Goal: Information Seeking & Learning: Find specific fact

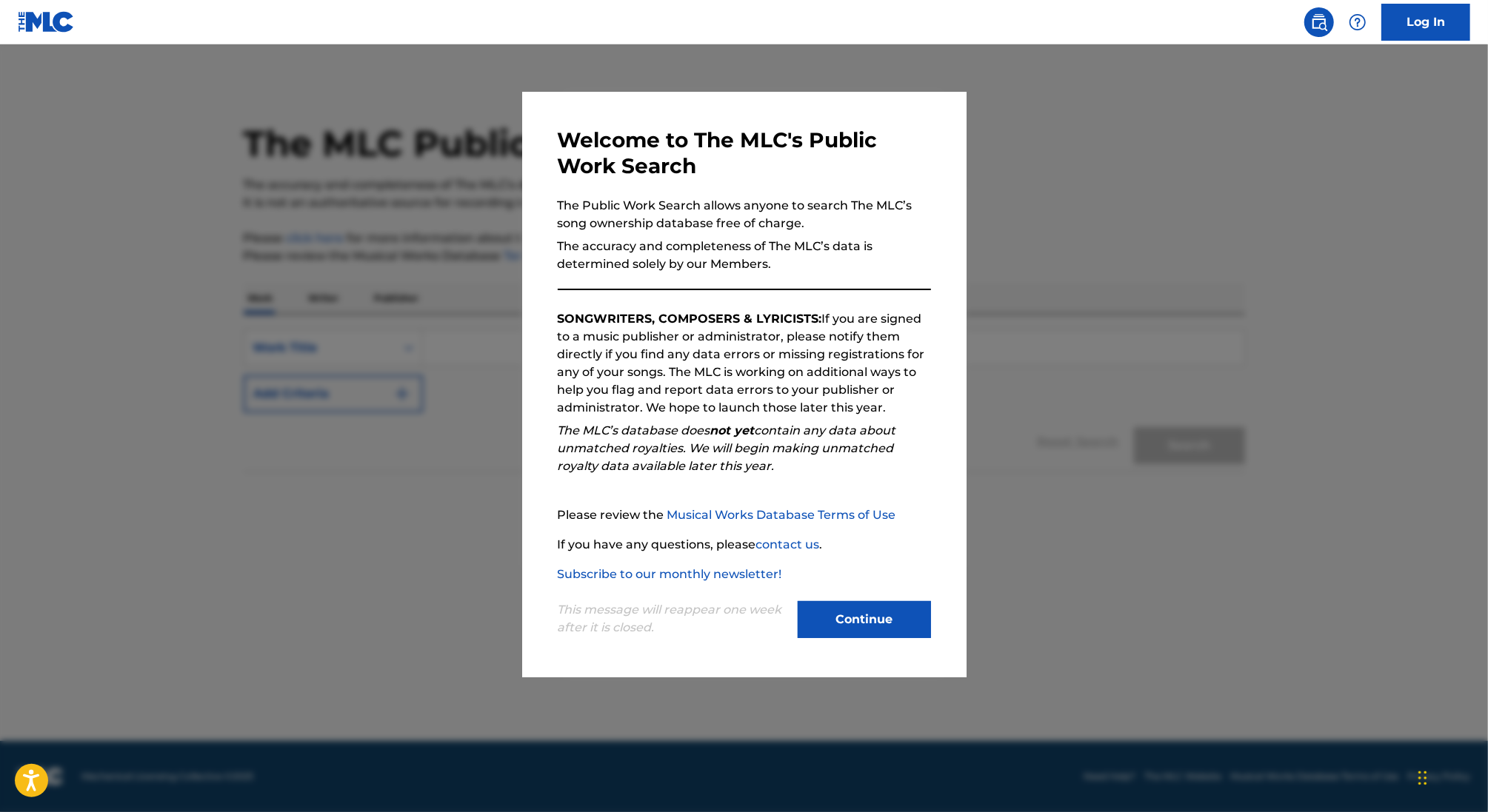
click at [411, 373] on div at bounding box center [744, 450] width 1488 height 812
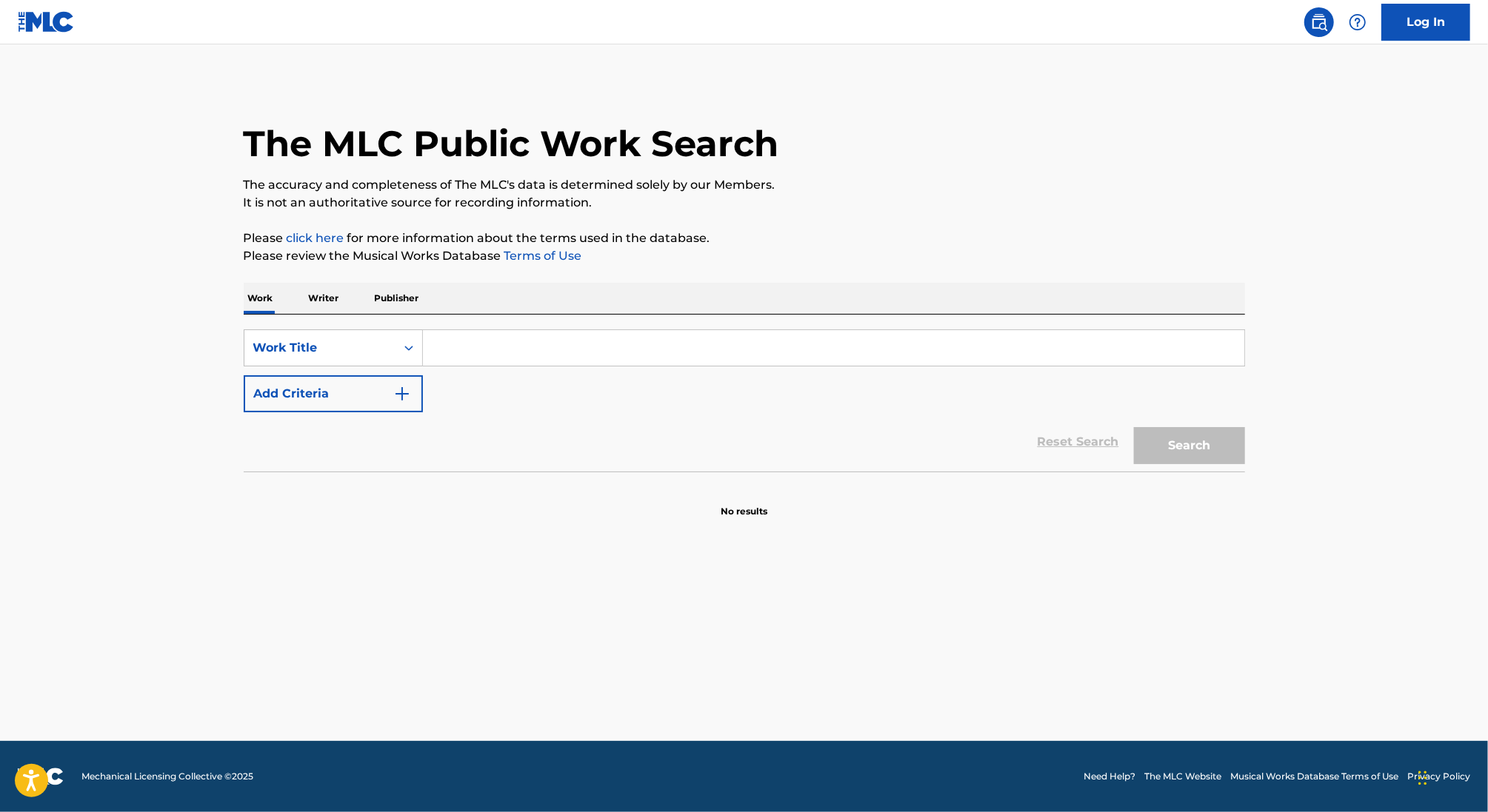
click at [520, 346] on input "Search Form" at bounding box center [834, 347] width 821 height 36
paste input "DIAMONDS FEAT NLE CHOPPA"
type input "DIAMONDS FEAT NLE CHOPPA"
click at [1134, 427] on button "Search" at bounding box center [1189, 445] width 111 height 37
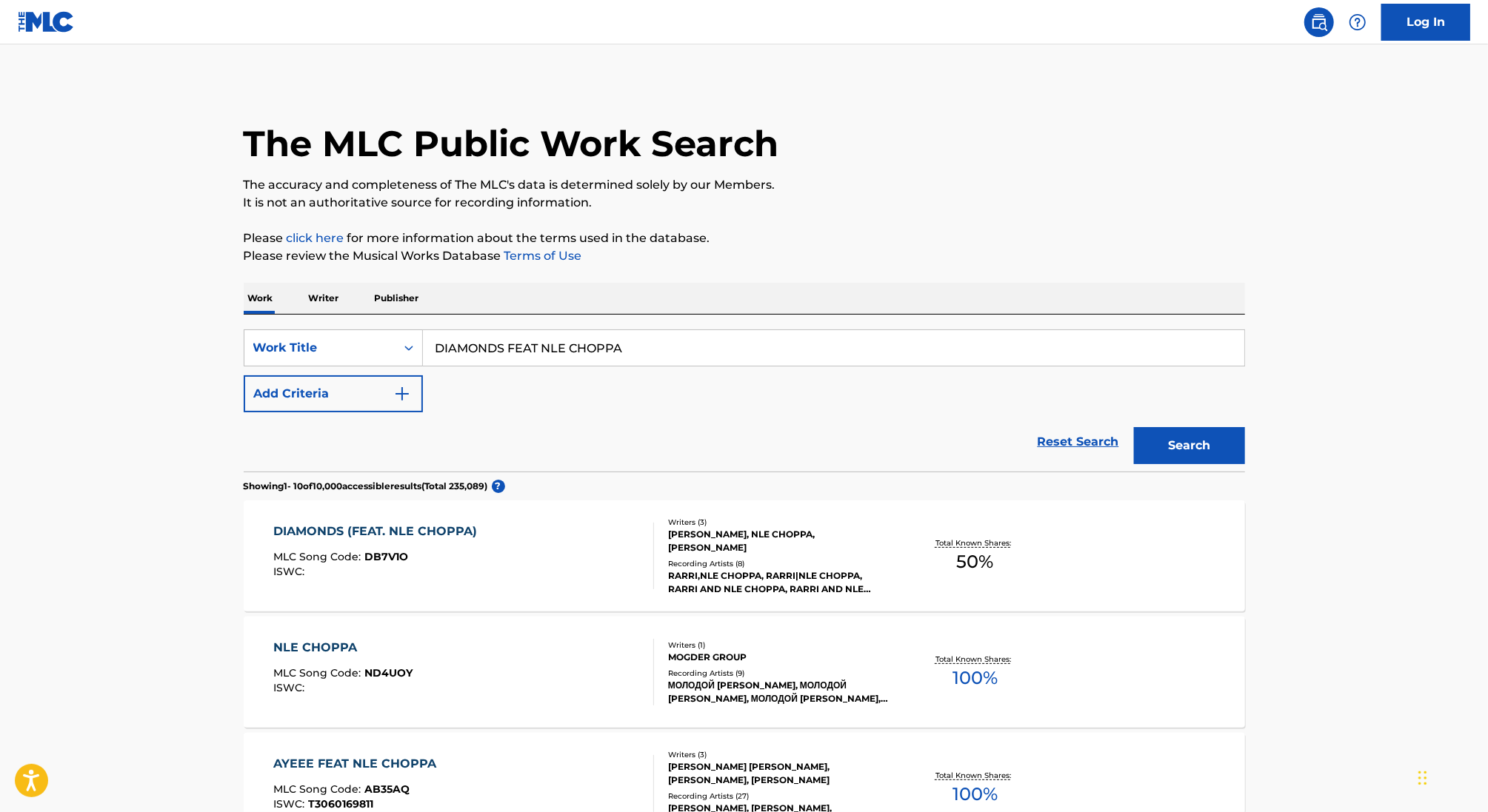
click at [528, 532] on div "DIAMONDS (FEAT. NLE CHOPPA) MLC Song Code : DB7V1O ISWC :" at bounding box center [464, 556] width 381 height 67
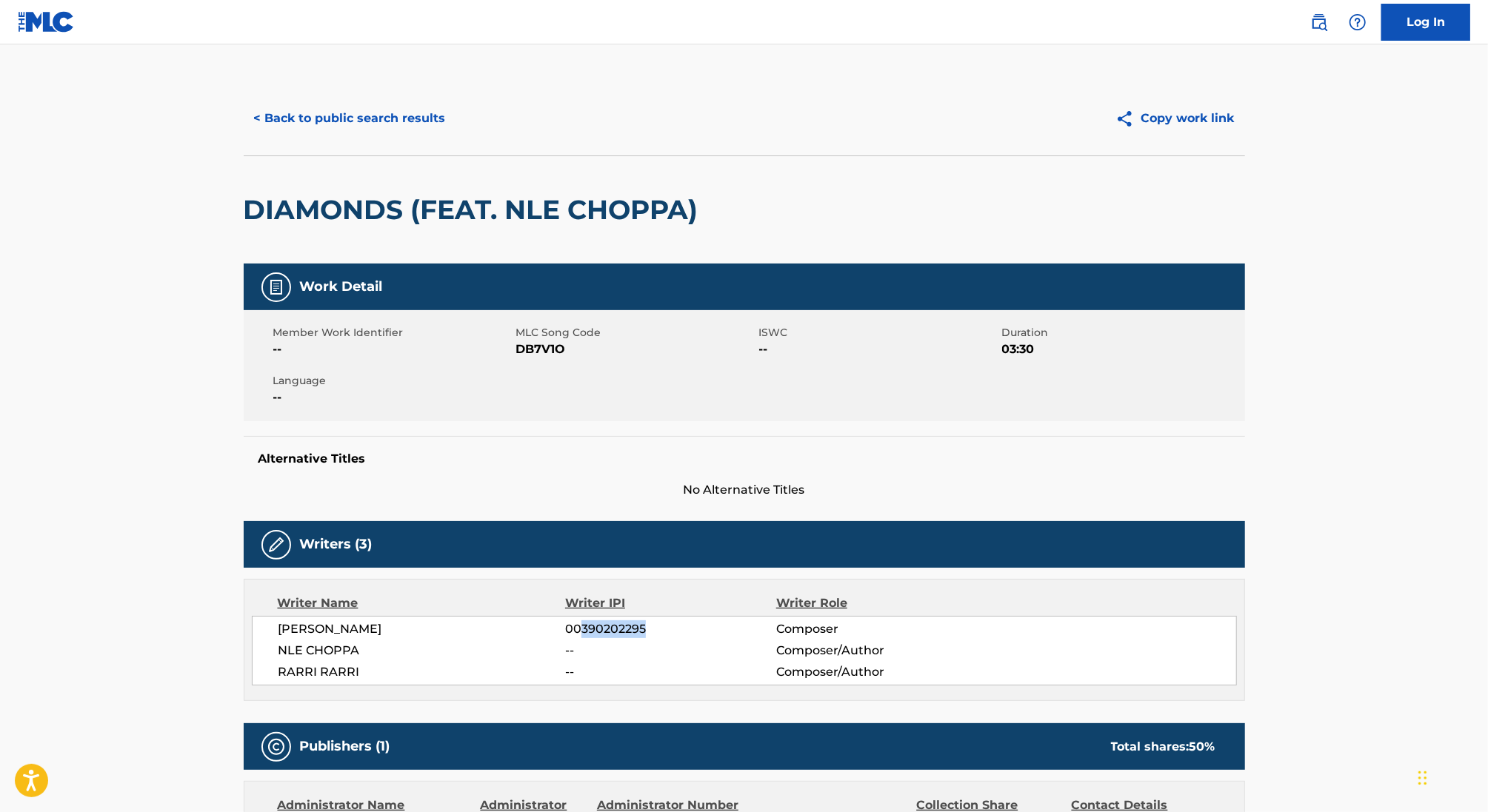
drag, startPoint x: 580, startPoint y: 630, endPoint x: 705, endPoint y: 628, distance: 125.0
click at [705, 628] on span "00390202295" at bounding box center [670, 630] width 210 height 18
copy span "390202295"
drag, startPoint x: 473, startPoint y: 629, endPoint x: 211, endPoint y: 622, distance: 262.1
click at [211, 622] on main "< Back to public search results Copy work link DIAMONDS (FEAT. NLE CHOPPA) Work…" at bounding box center [744, 794] width 1488 height 1498
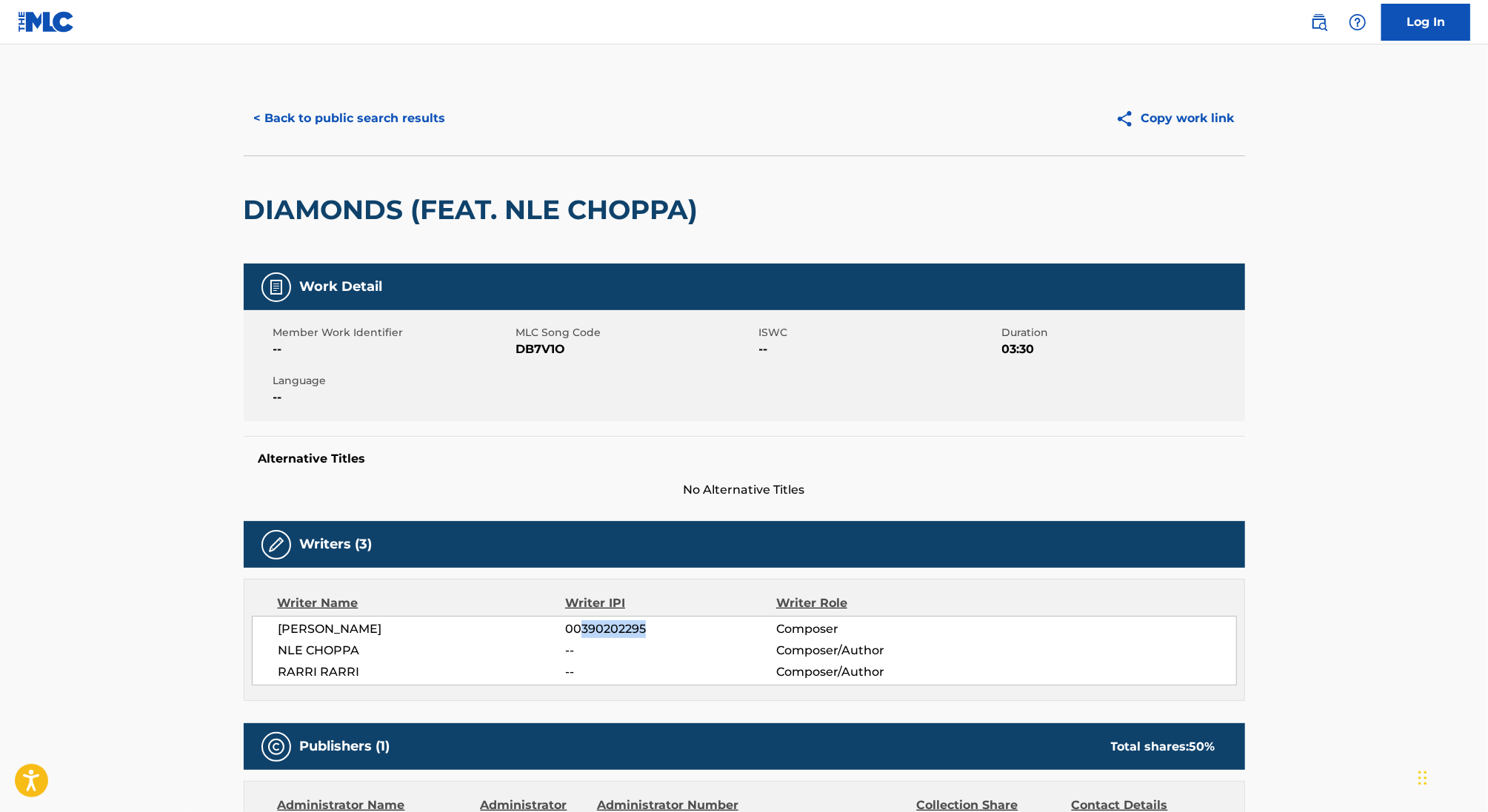
copy span "[PERSON_NAME]"
